Goal: Information Seeking & Learning: Learn about a topic

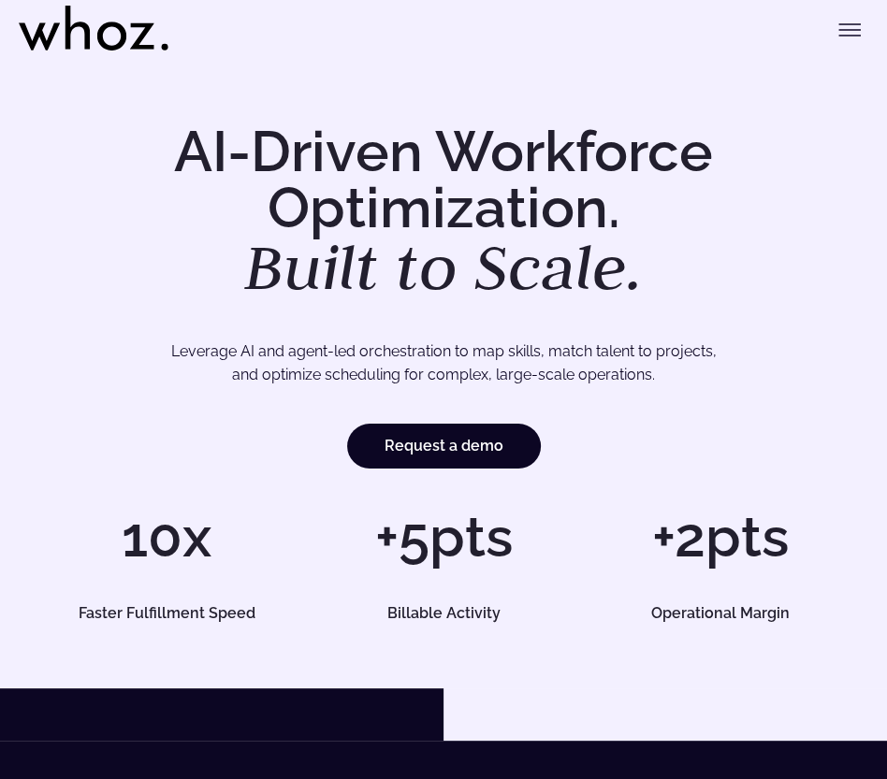
click at [853, 30] on icon "Toggle menu" at bounding box center [849, 30] width 22 height 22
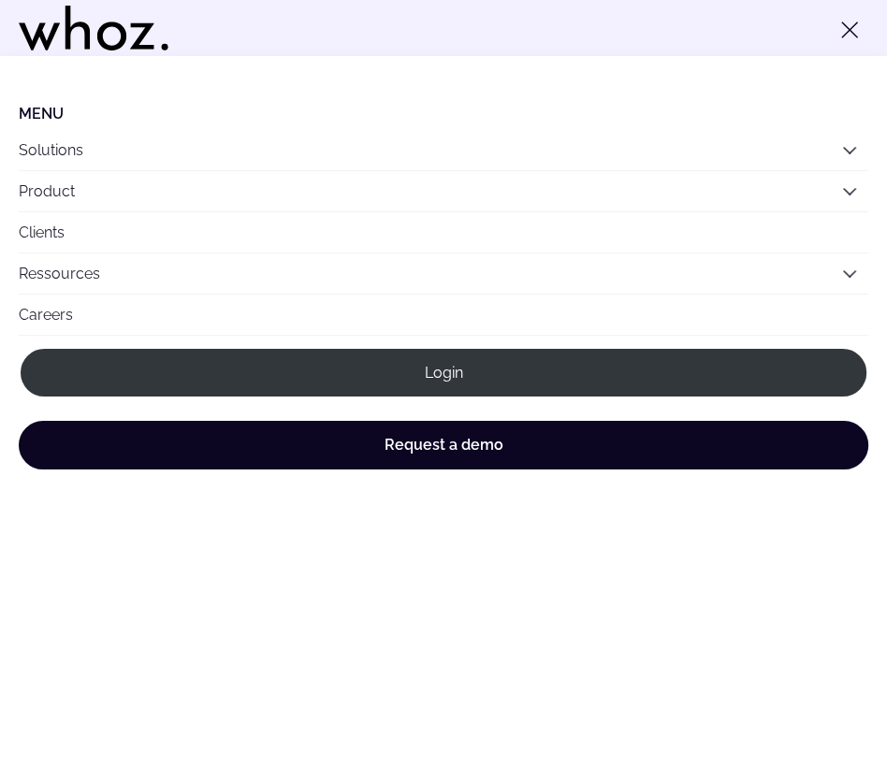
click at [859, 188] on button "Product" at bounding box center [444, 191] width 850 height 40
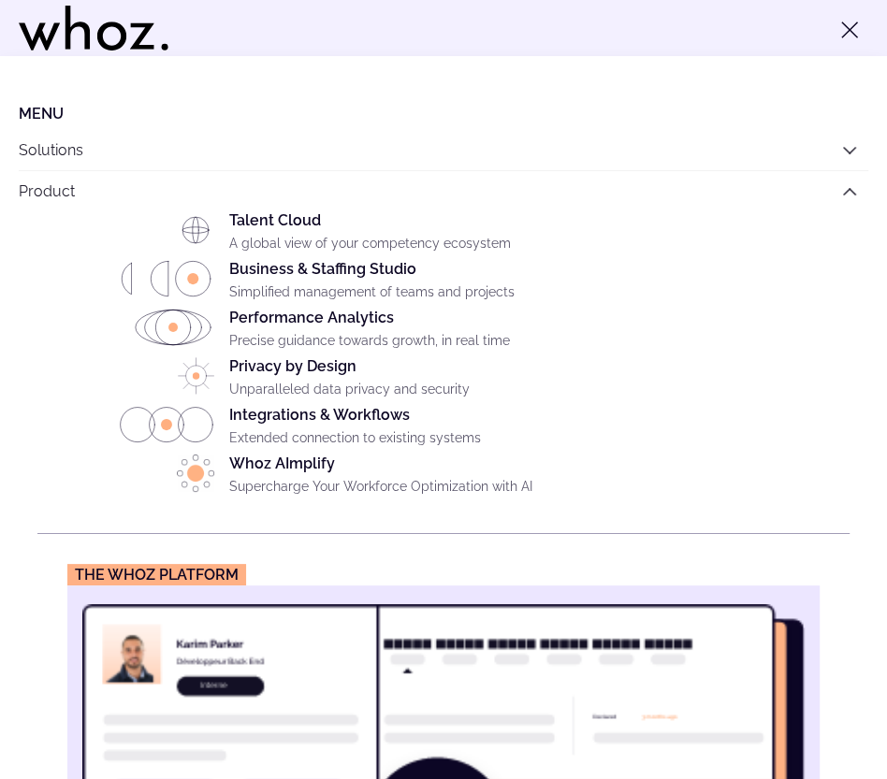
click at [278, 235] on p "A global view of your competency ecosystem" at bounding box center [539, 244] width 620 height 19
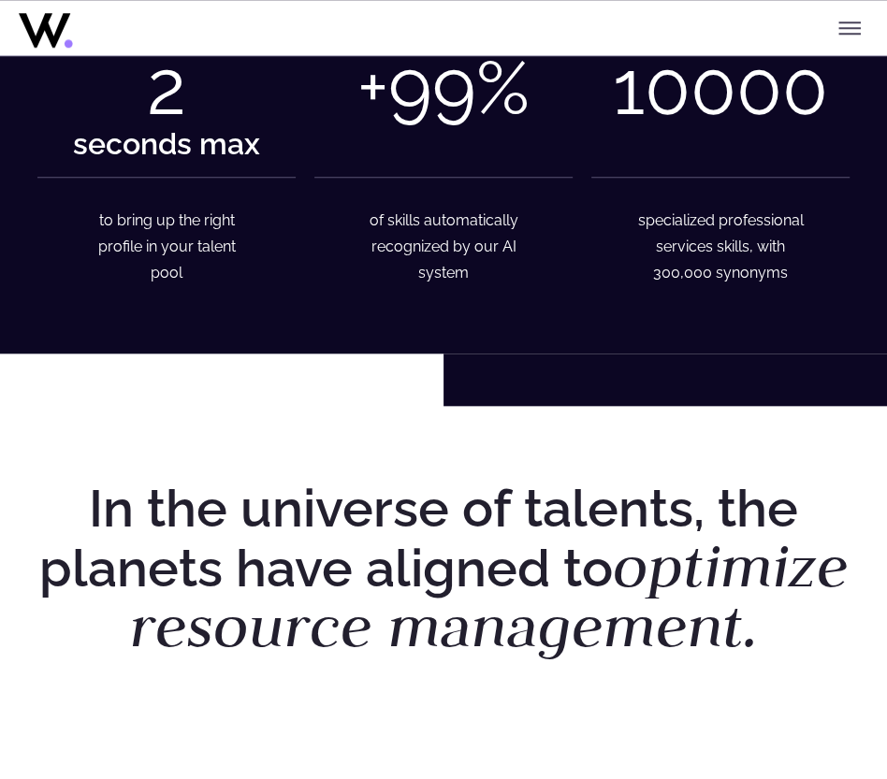
scroll to position [873, 0]
